Goal: Information Seeking & Learning: Learn about a topic

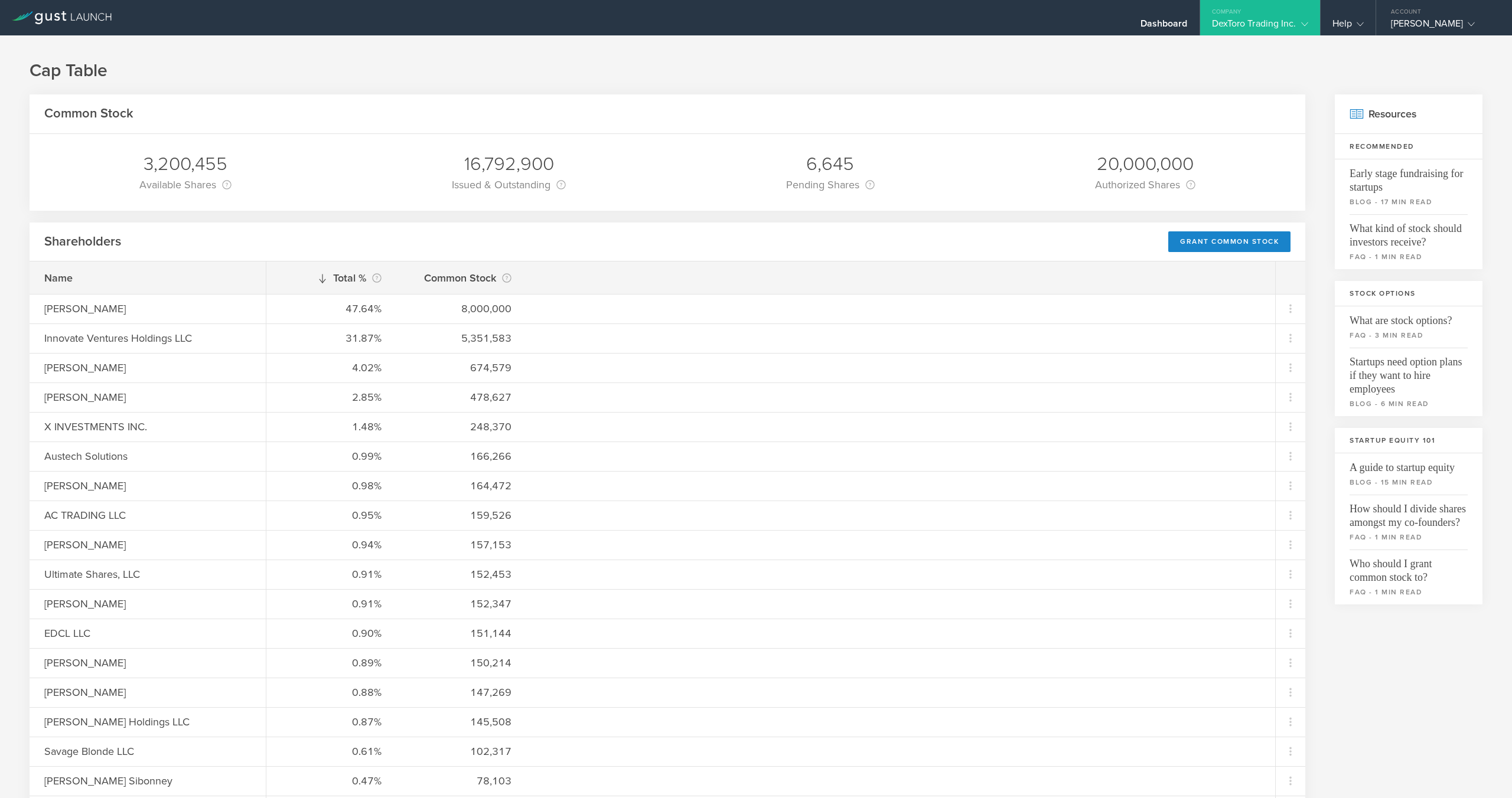
click at [860, 63] on h1 "Cap Table" at bounding box center [756, 70] width 1453 height 24
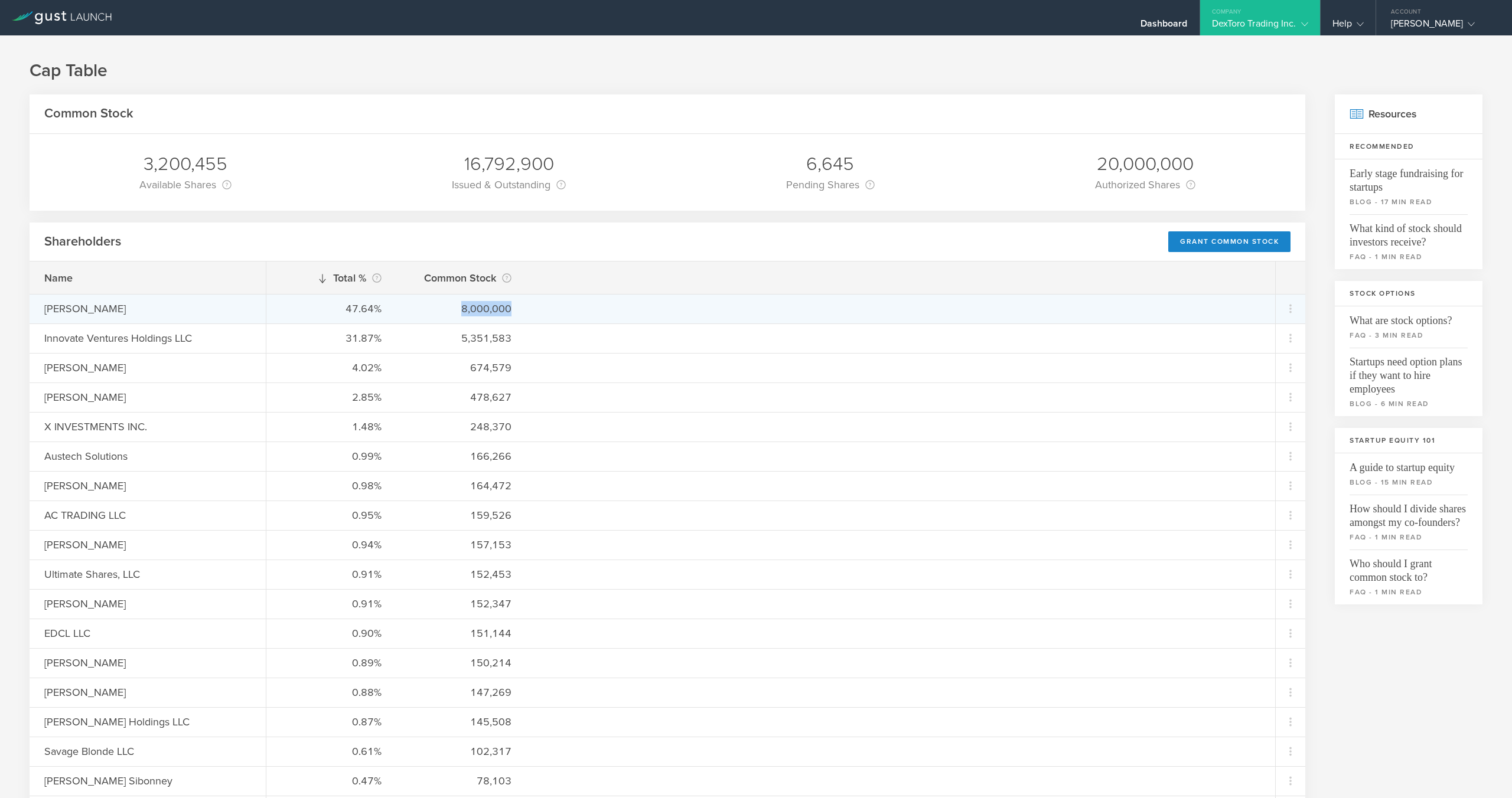
drag, startPoint x: 450, startPoint y: 310, endPoint x: 528, endPoint y: 306, distance: 78.1
click at [528, 306] on div "47.64% 8,000,000" at bounding box center [770, 308] width 1009 height 29
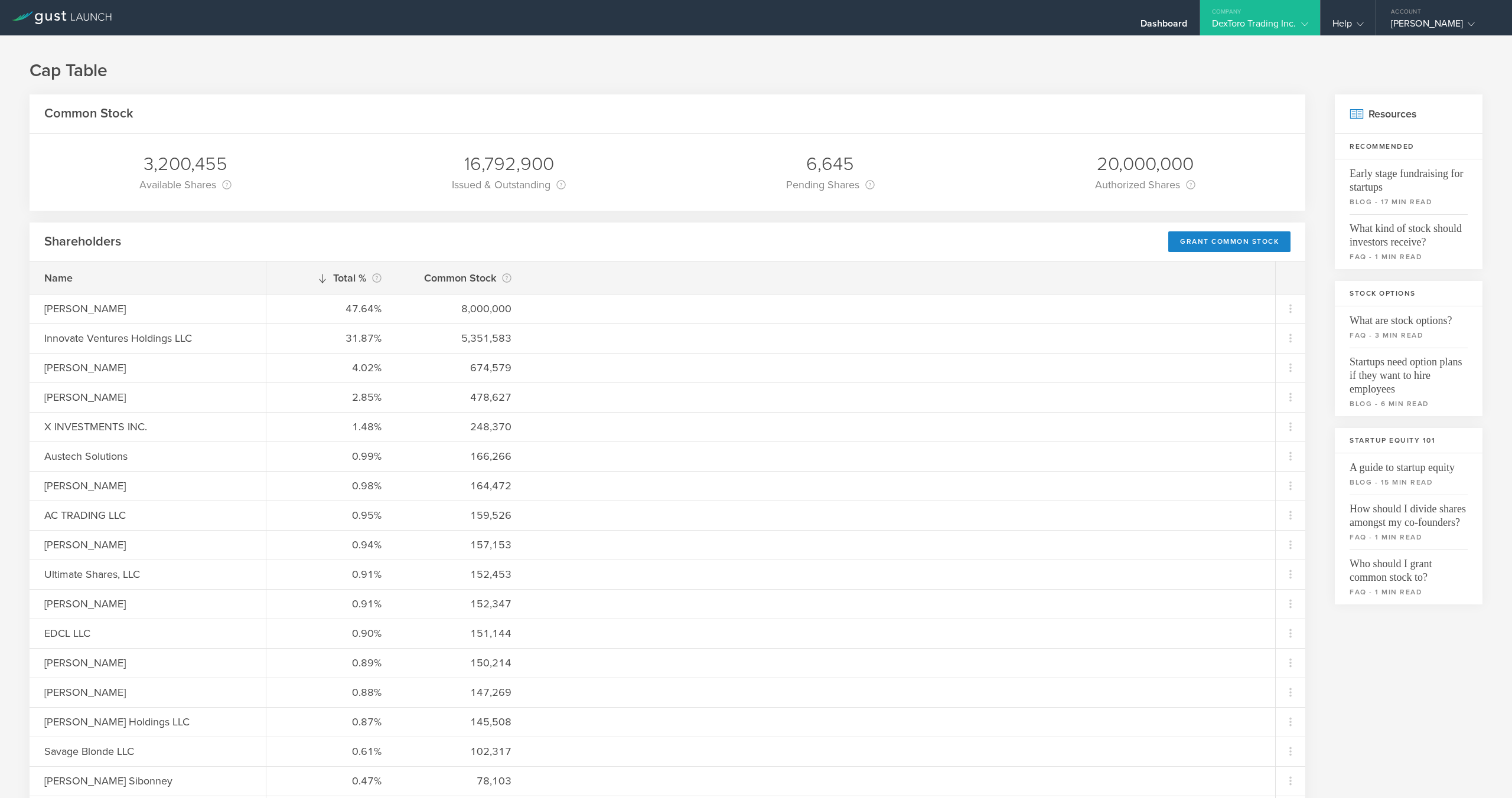
click at [627, 59] on h1 "Cap Table" at bounding box center [756, 70] width 1453 height 24
click at [1218, 19] on div "DexToro Trading Inc." at bounding box center [1260, 27] width 96 height 18
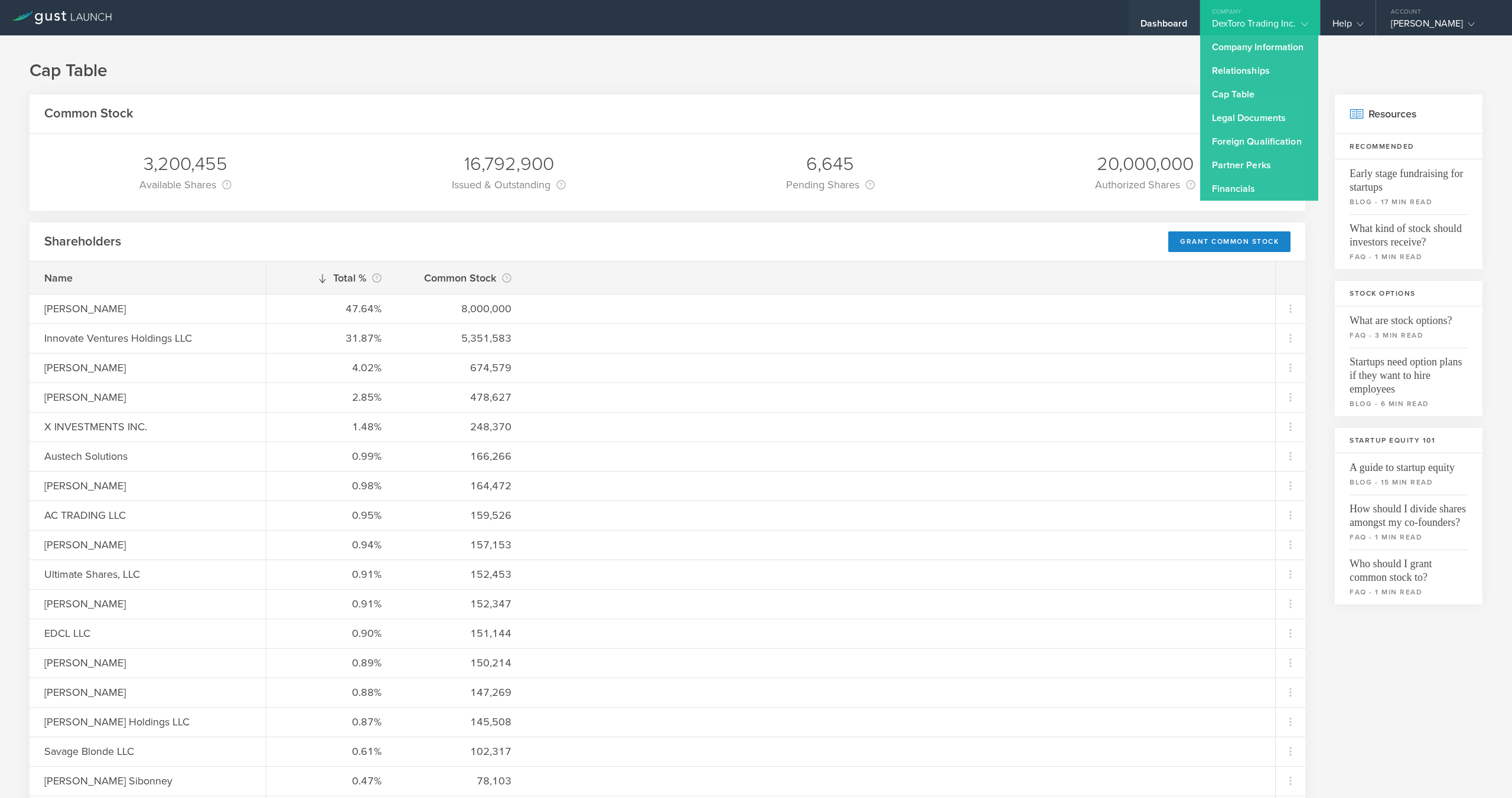
click at [1161, 26] on div "Dashboard" at bounding box center [1164, 27] width 47 height 18
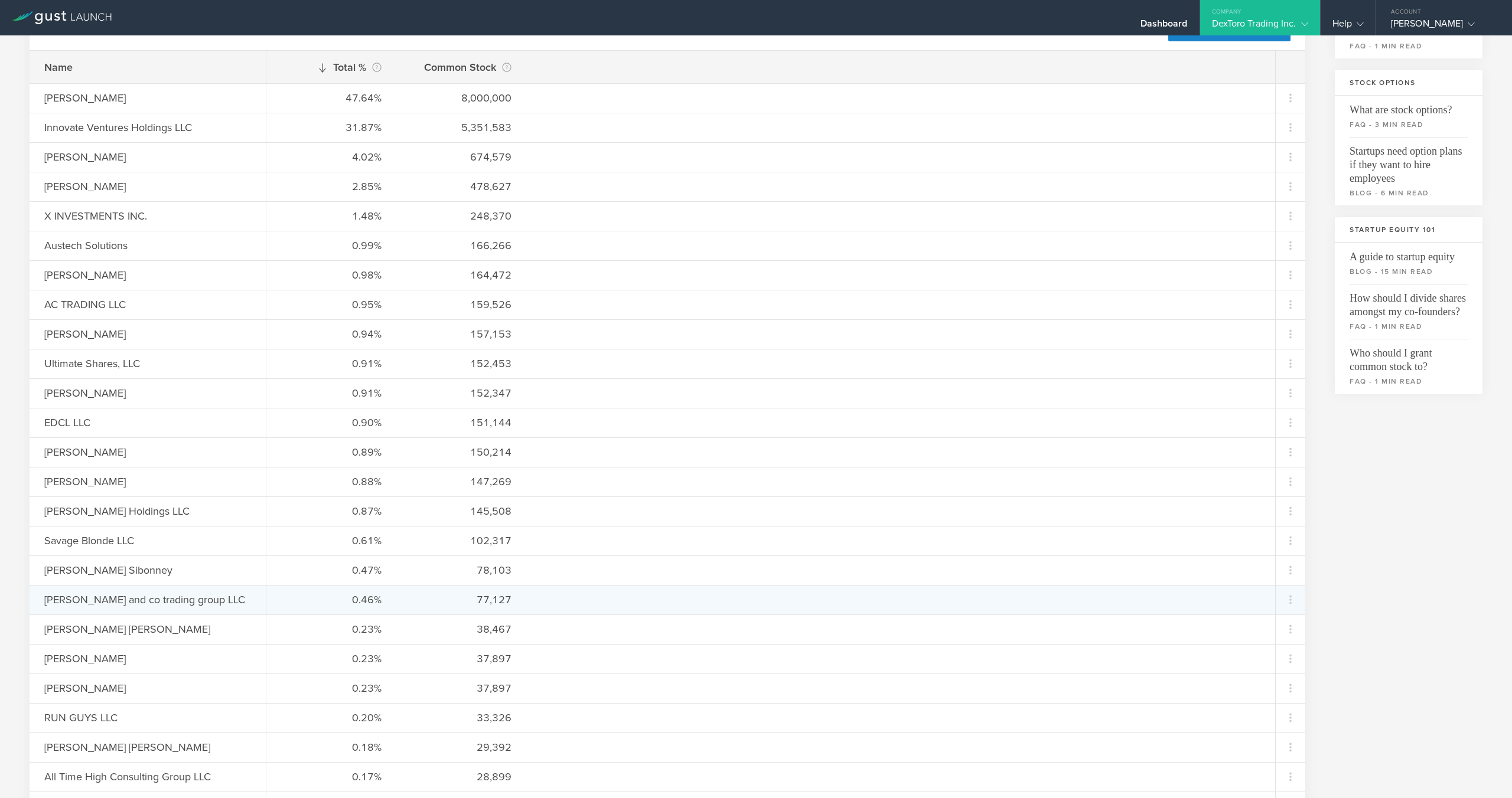
scroll to position [285, 0]
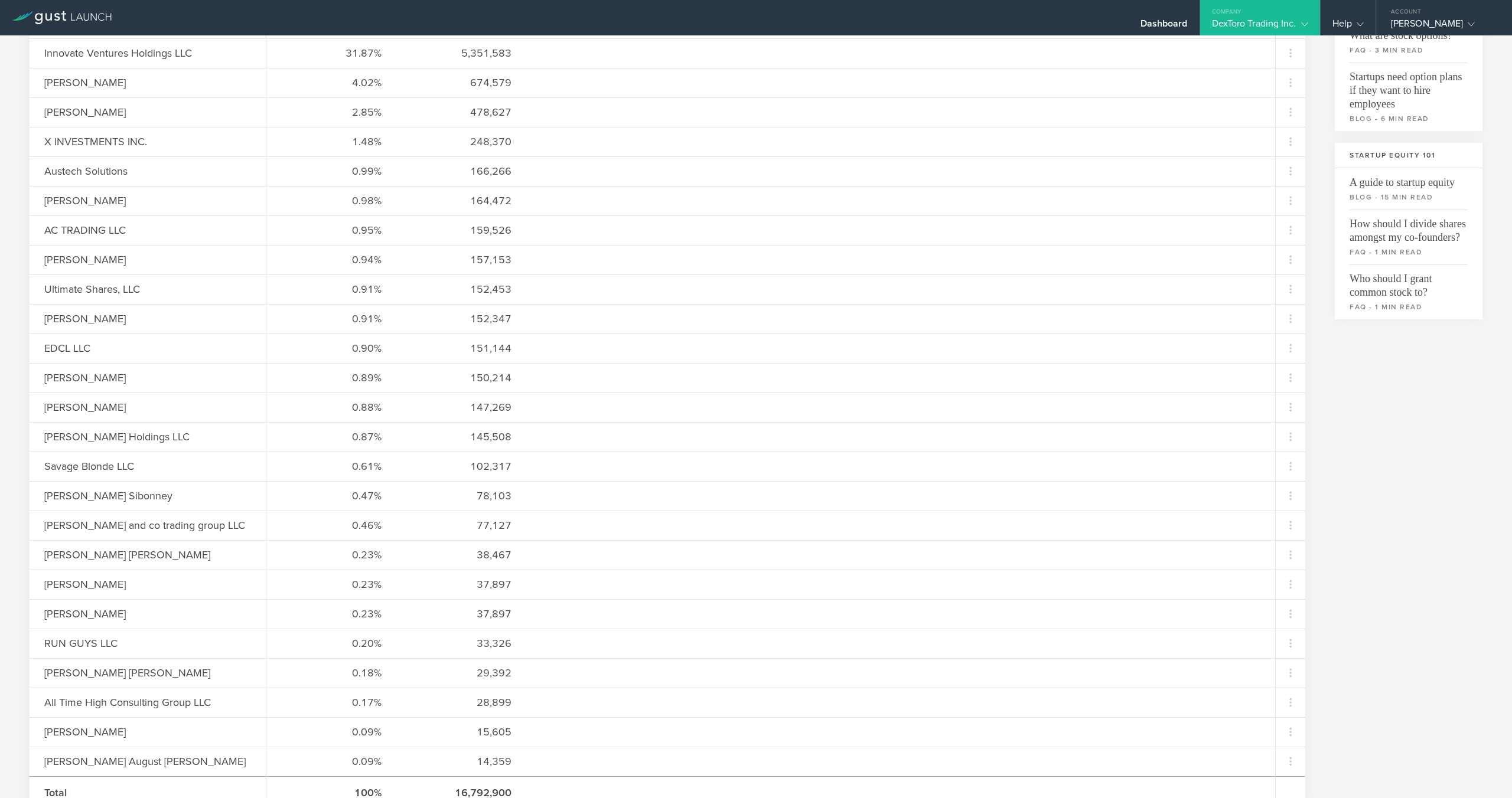
click at [1369, 389] on div "Common Stock 3,200,455 Available Shares This is the number of shares that the c…" at bounding box center [756, 624] width 1453 height 1630
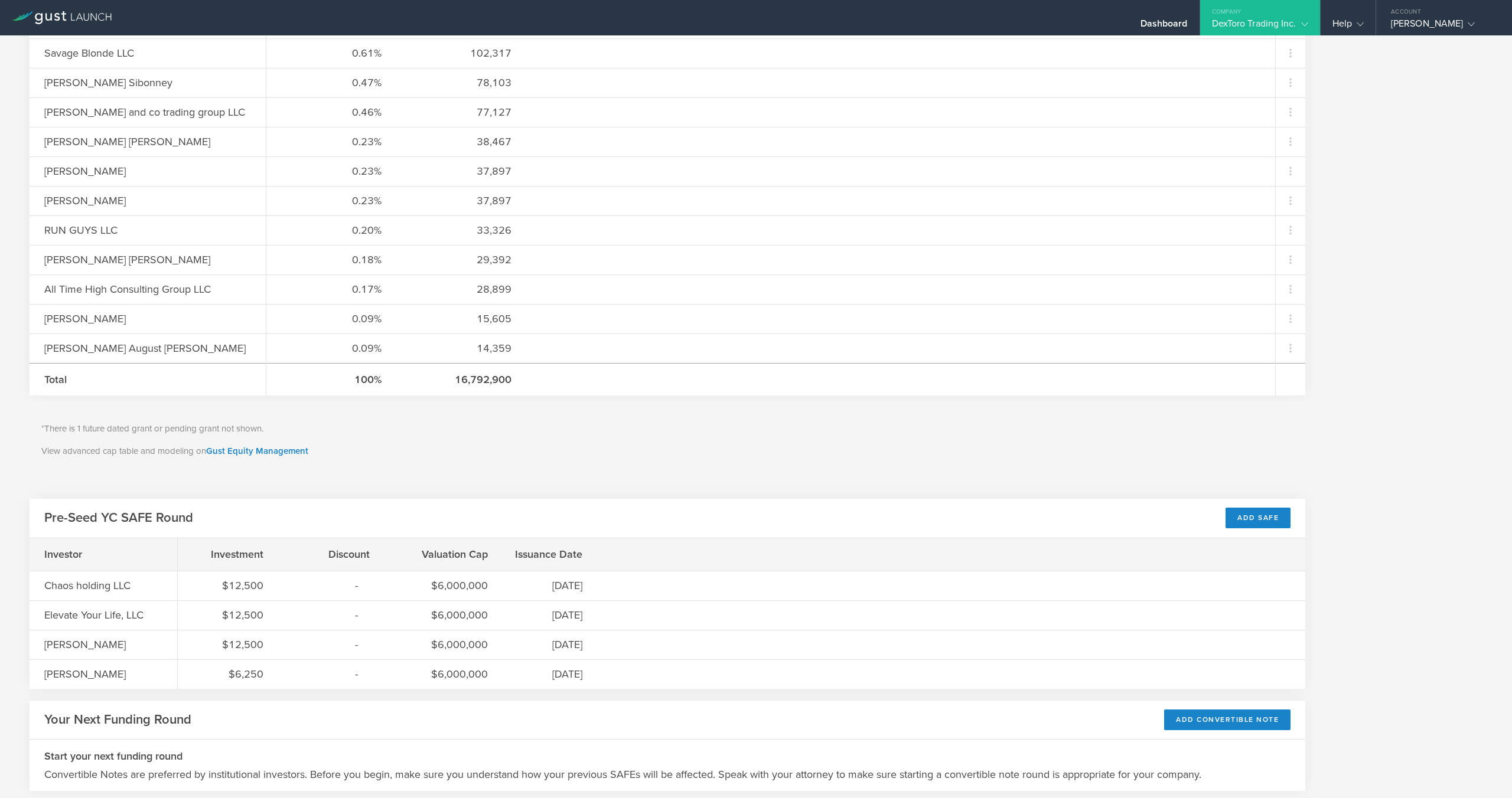
scroll to position [956, 0]
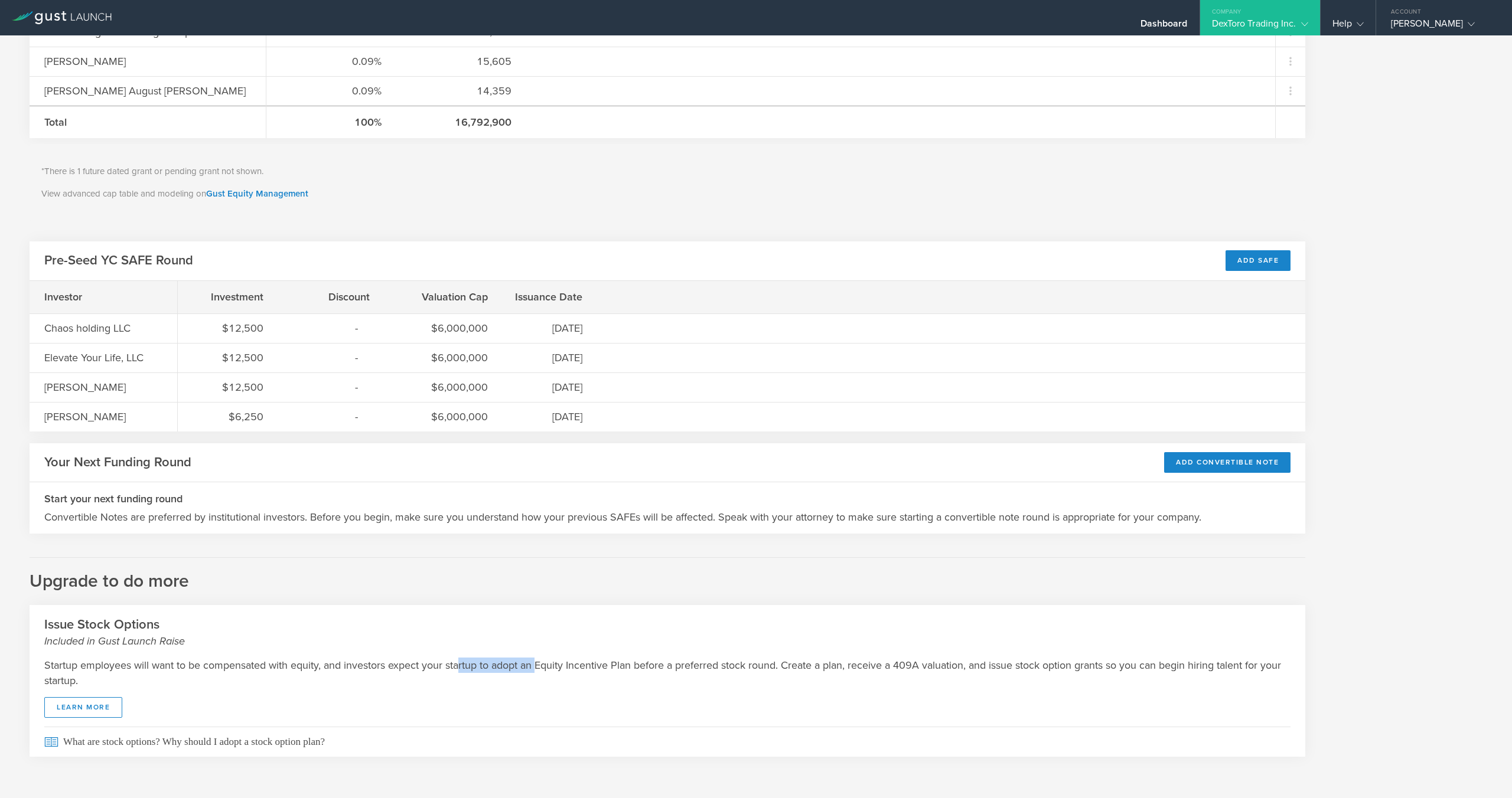
drag, startPoint x: 470, startPoint y: 665, endPoint x: 540, endPoint y: 666, distance: 70.0
click at [540, 666] on p "Startup employees will want to be compensated with equity, and investors expect…" at bounding box center [667, 673] width 1246 height 31
drag, startPoint x: 540, startPoint y: 665, endPoint x: 636, endPoint y: 661, distance: 96.1
click at [636, 661] on p "Startup employees will want to be compensated with equity, and investors expect…" at bounding box center [667, 673] width 1246 height 31
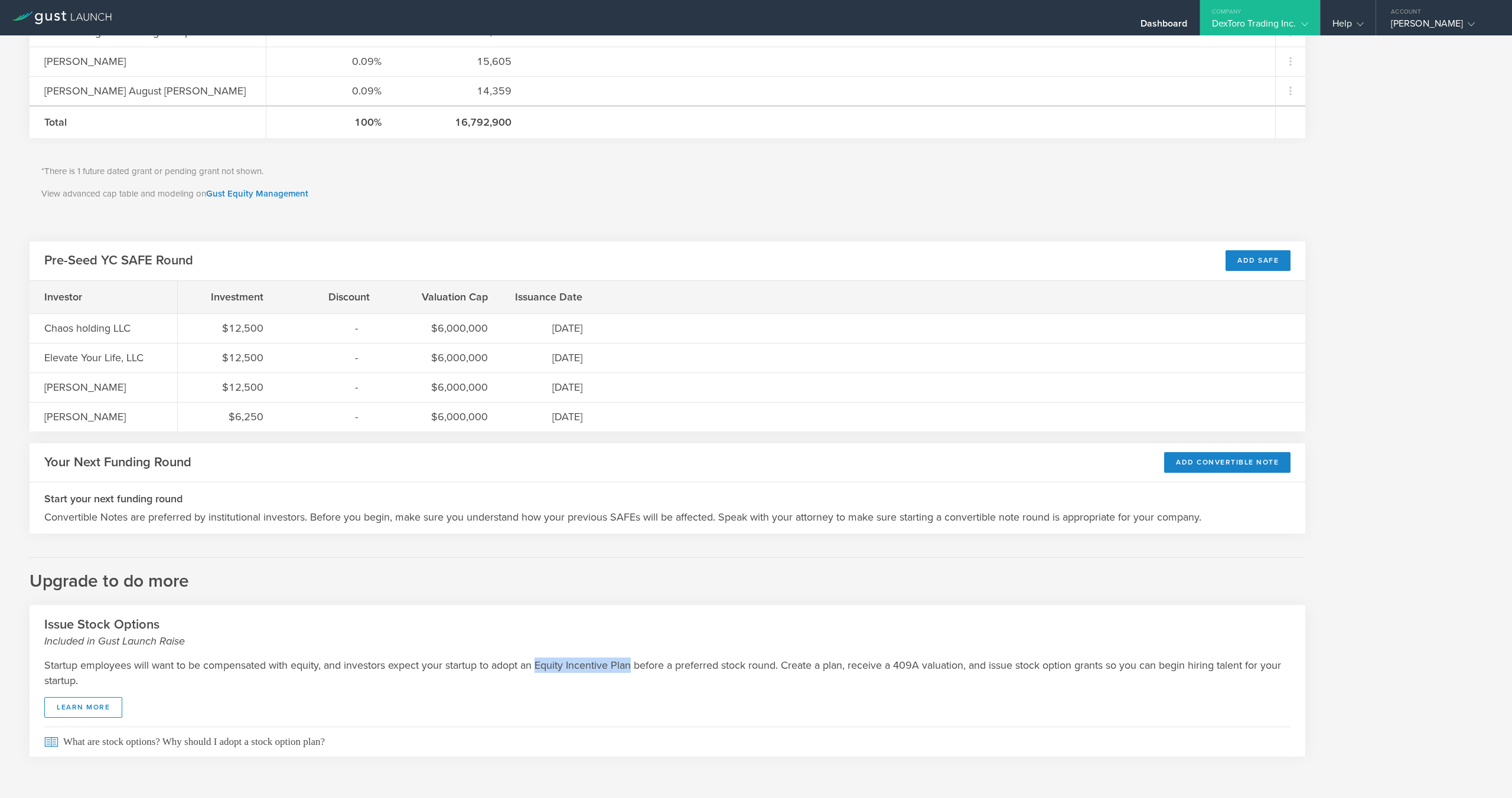
click at [635, 661] on p "Startup employees will want to be compensated with equity, and investors expect…" at bounding box center [667, 673] width 1246 height 31
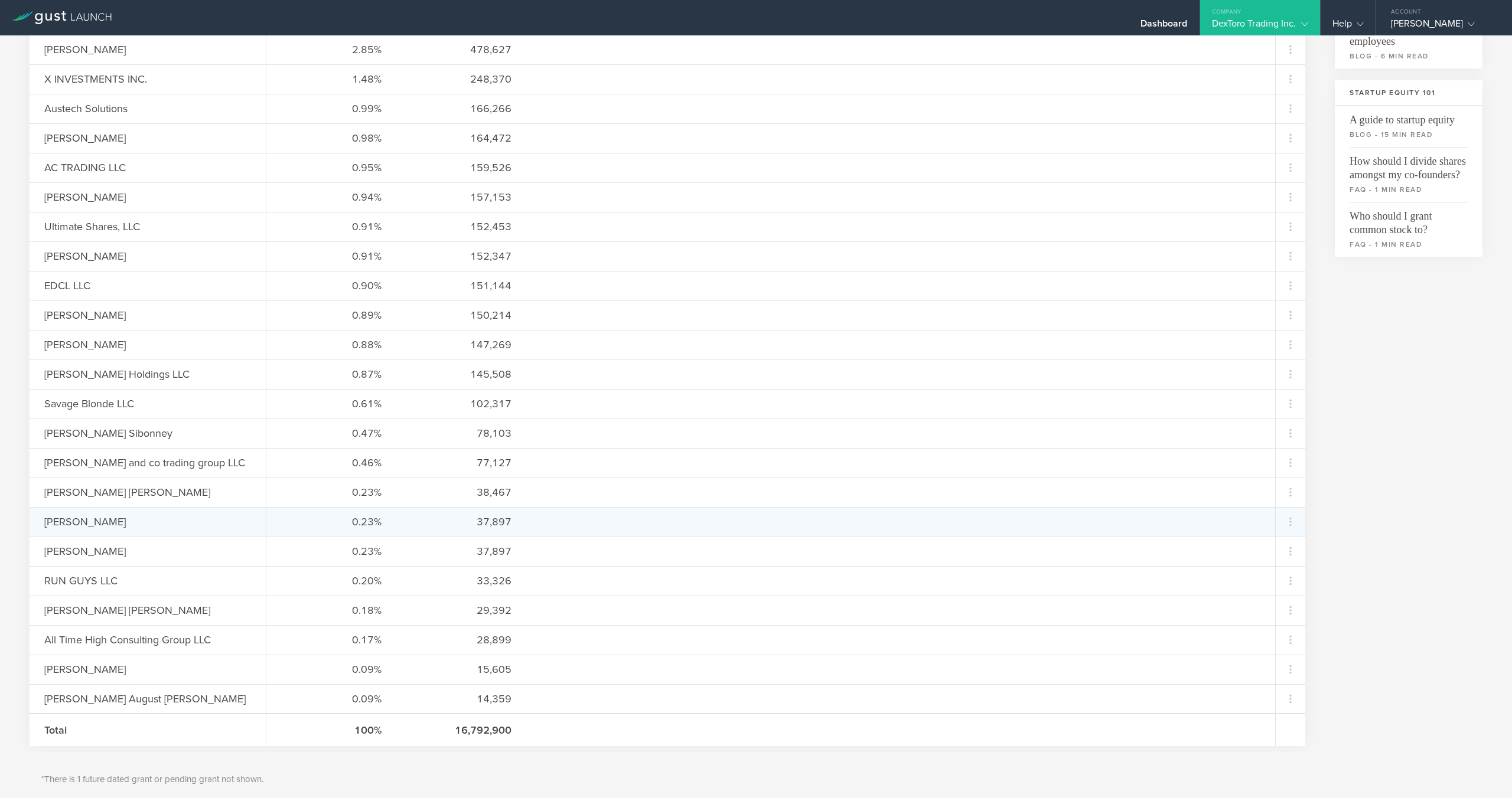
scroll to position [372, 0]
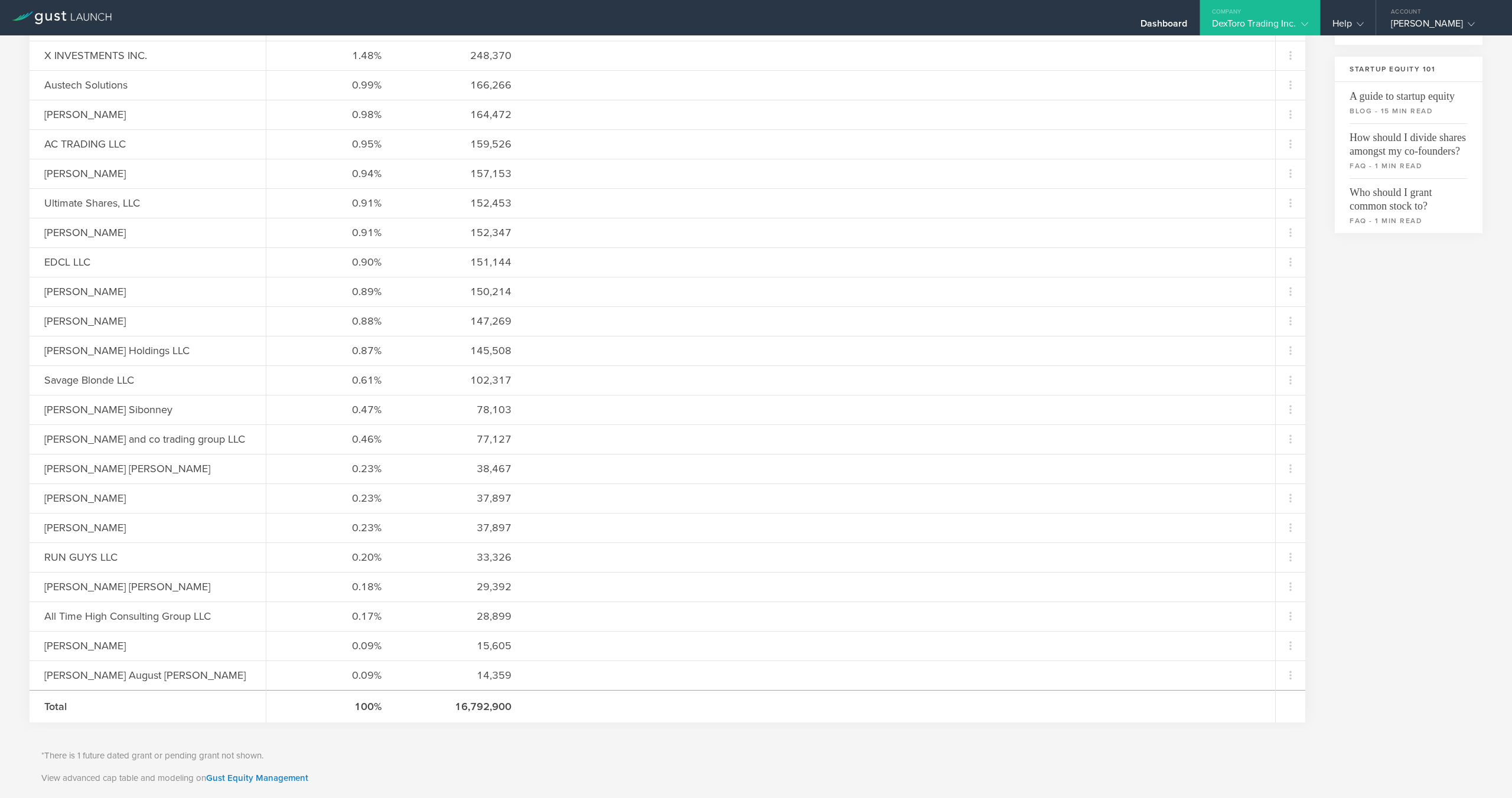
click at [222, 759] on p "*There is 1 future dated grant or pending grant not shown." at bounding box center [668, 755] width 1252 height 13
click at [221, 759] on p "*There is 1 future dated grant or pending grant not shown." at bounding box center [668, 755] width 1252 height 13
click at [221, 760] on p "*There is 1 future dated grant or pending grant not shown." at bounding box center [668, 755] width 1252 height 13
click at [232, 755] on p "*There is 1 future dated grant or pending grant not shown." at bounding box center [668, 755] width 1252 height 13
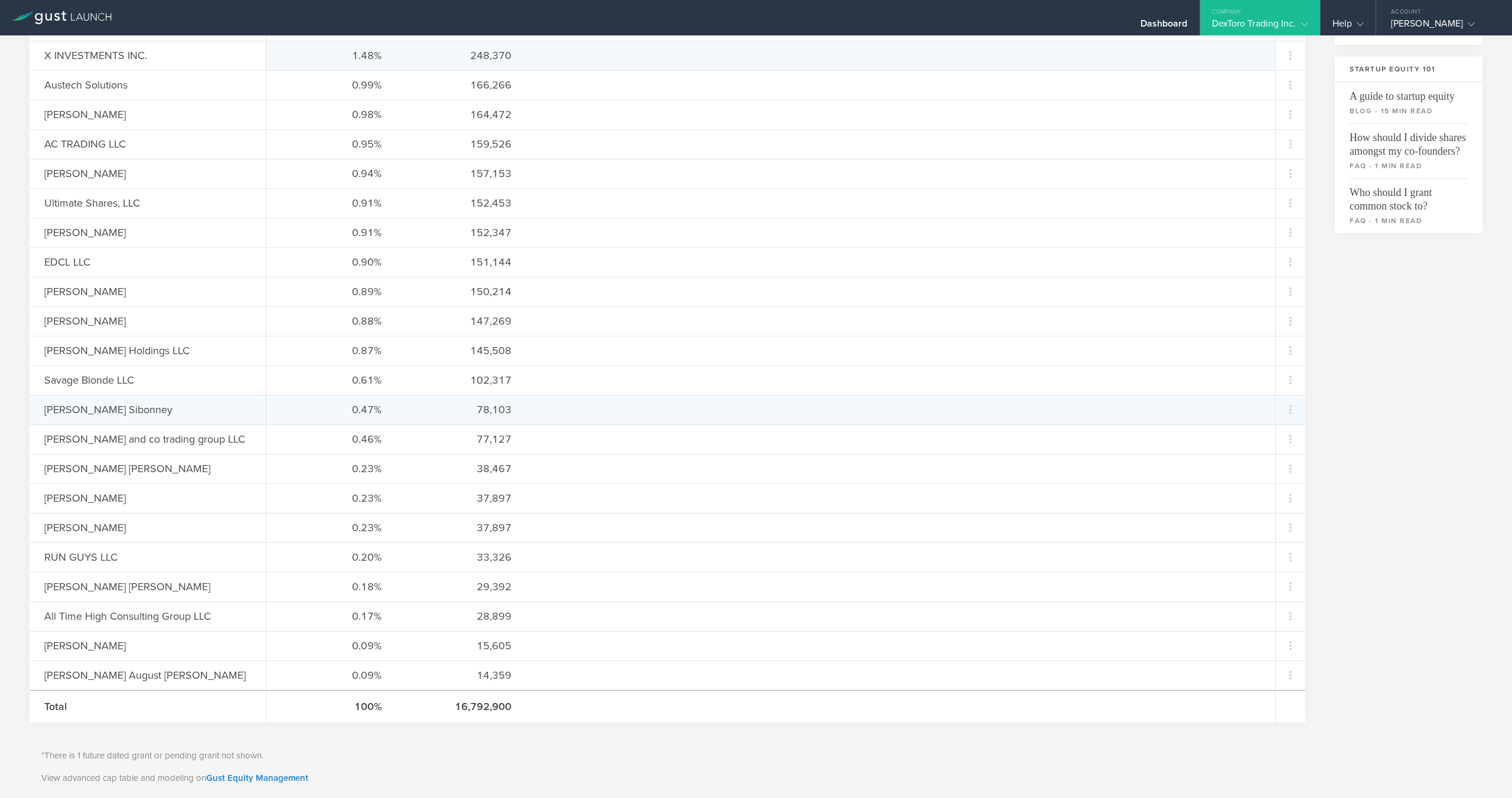
scroll to position [0, 0]
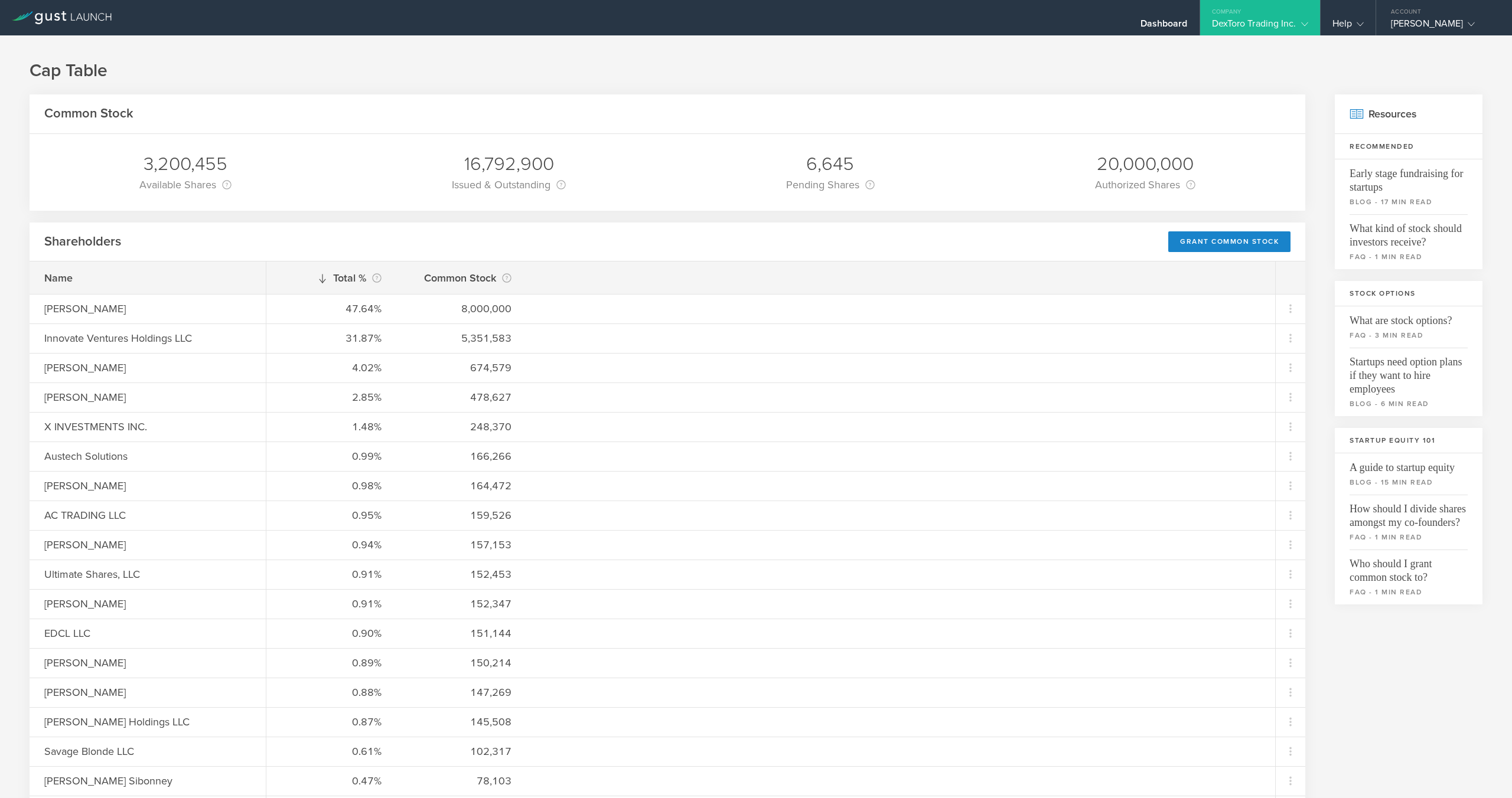
click at [1384, 77] on h1 "Cap Table" at bounding box center [756, 70] width 1453 height 24
click at [1426, 27] on div "[PERSON_NAME]" at bounding box center [1440, 27] width 100 height 18
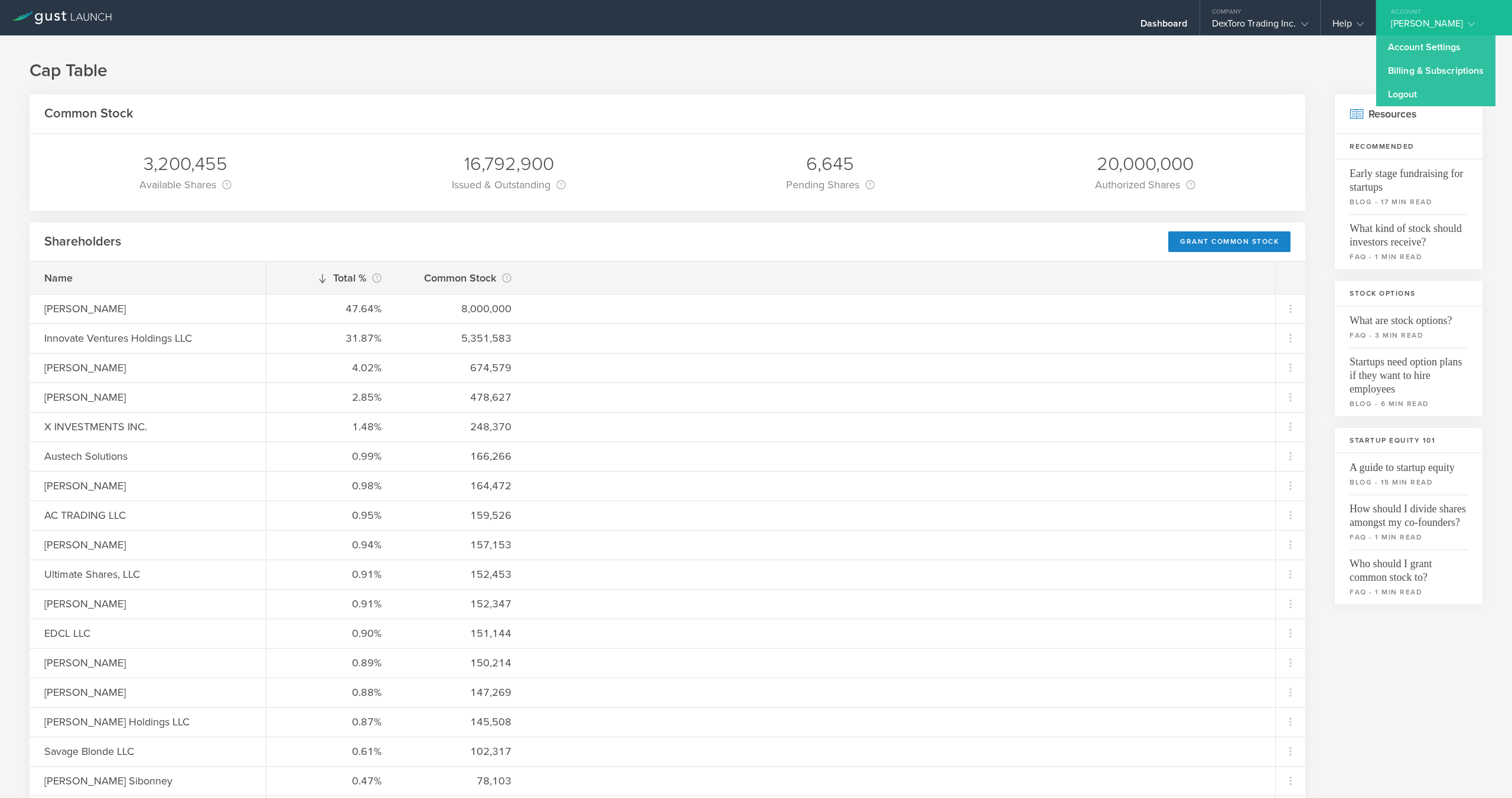
click at [1427, 25] on div "[PERSON_NAME]" at bounding box center [1440, 27] width 100 height 18
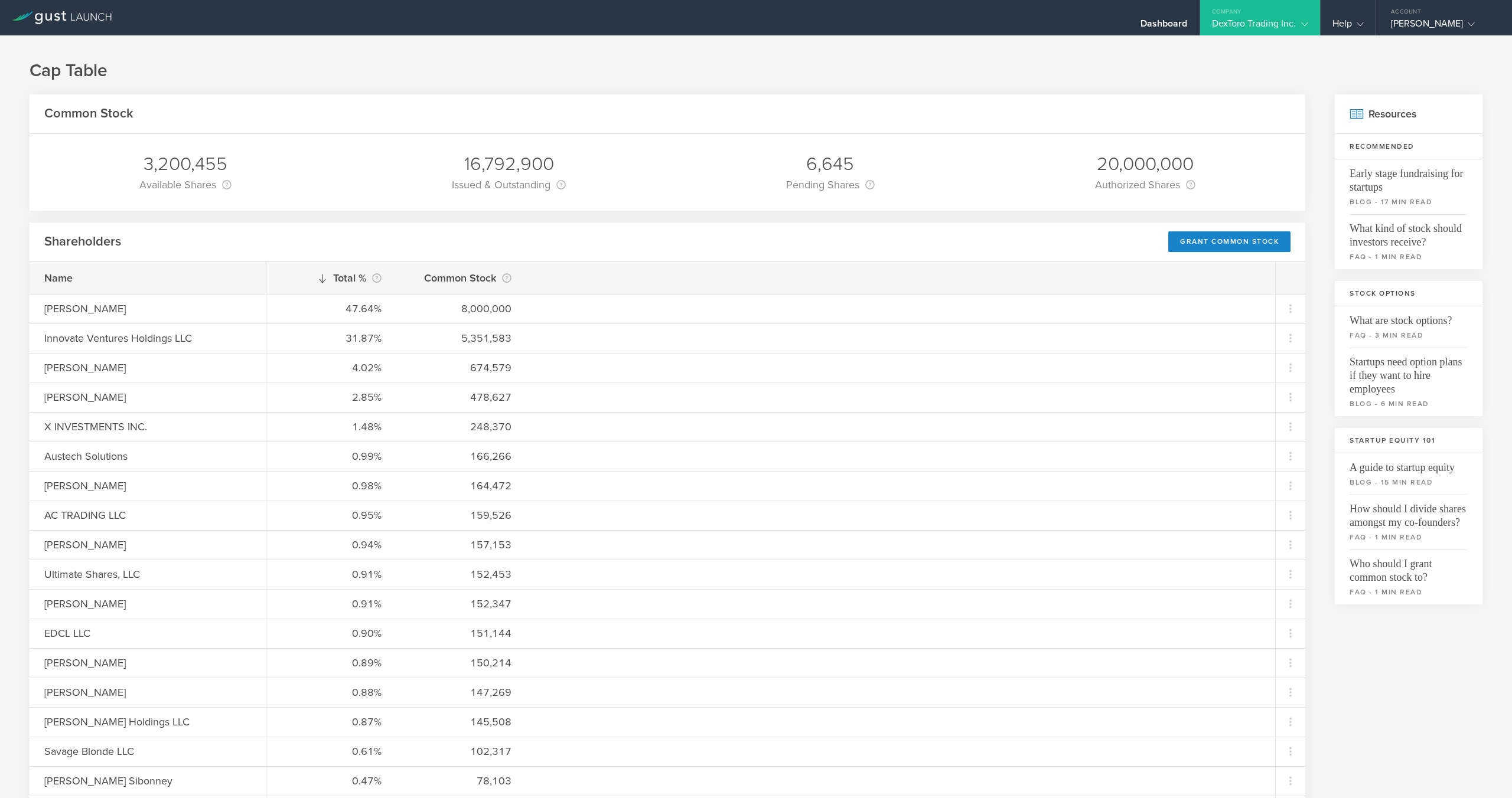
click at [1437, 26] on div "[PERSON_NAME]" at bounding box center [1440, 27] width 100 height 18
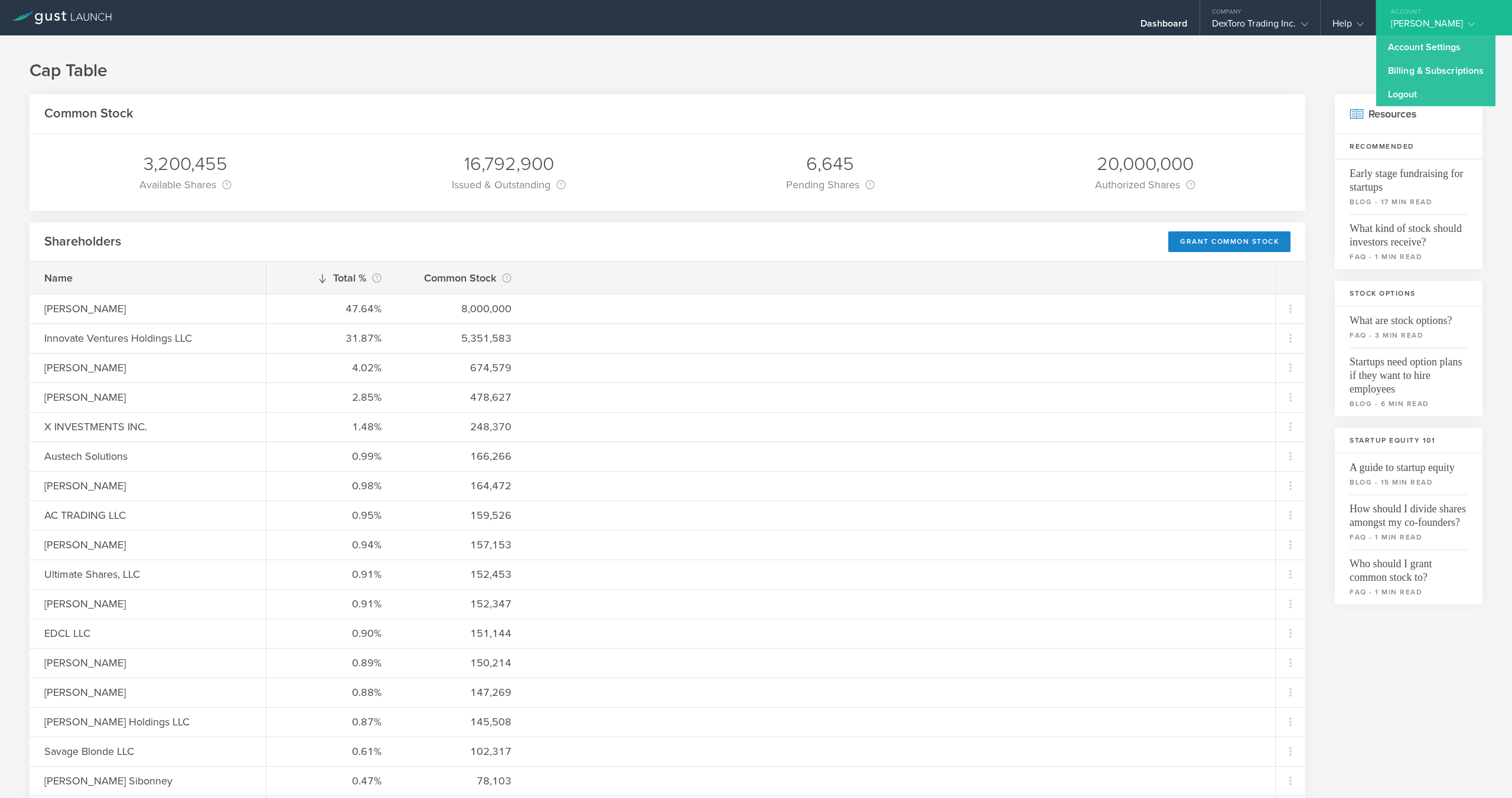
click at [1437, 26] on div "[PERSON_NAME]" at bounding box center [1440, 27] width 100 height 18
